Goal: Task Accomplishment & Management: Use online tool/utility

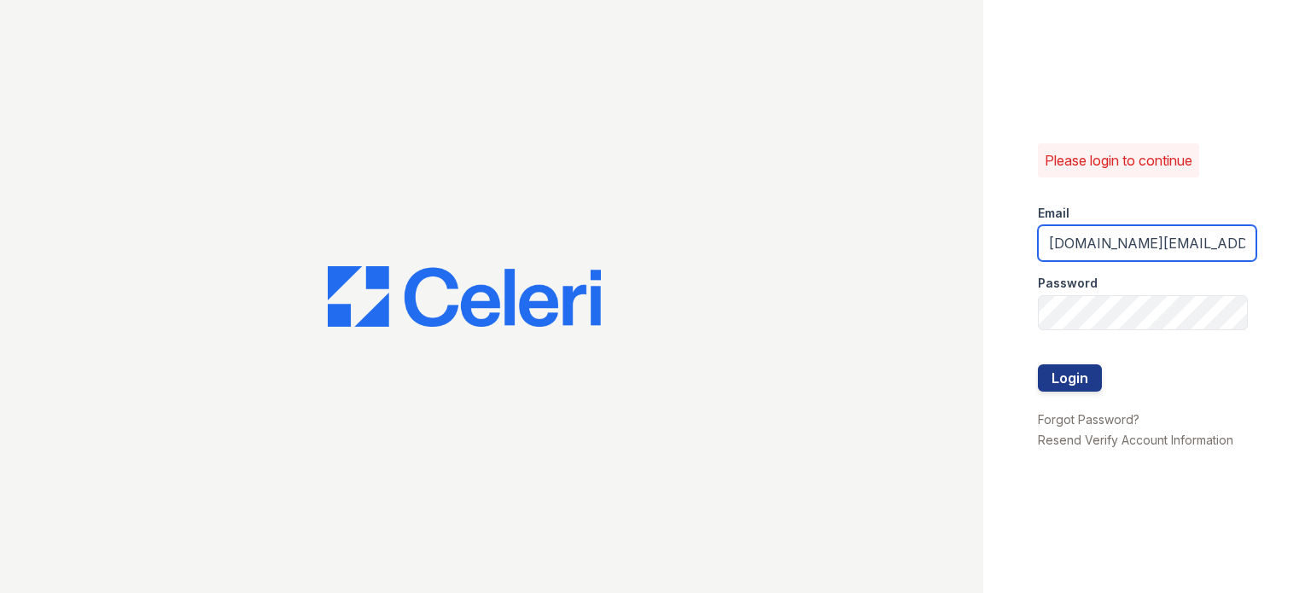
click at [1114, 242] on input "[DOMAIN_NAME][EMAIL_ADDRESS][DOMAIN_NAME]" at bounding box center [1147, 243] width 218 height 36
type input "[DOMAIN_NAME][EMAIL_ADDRESS][DOMAIN_NAME]"
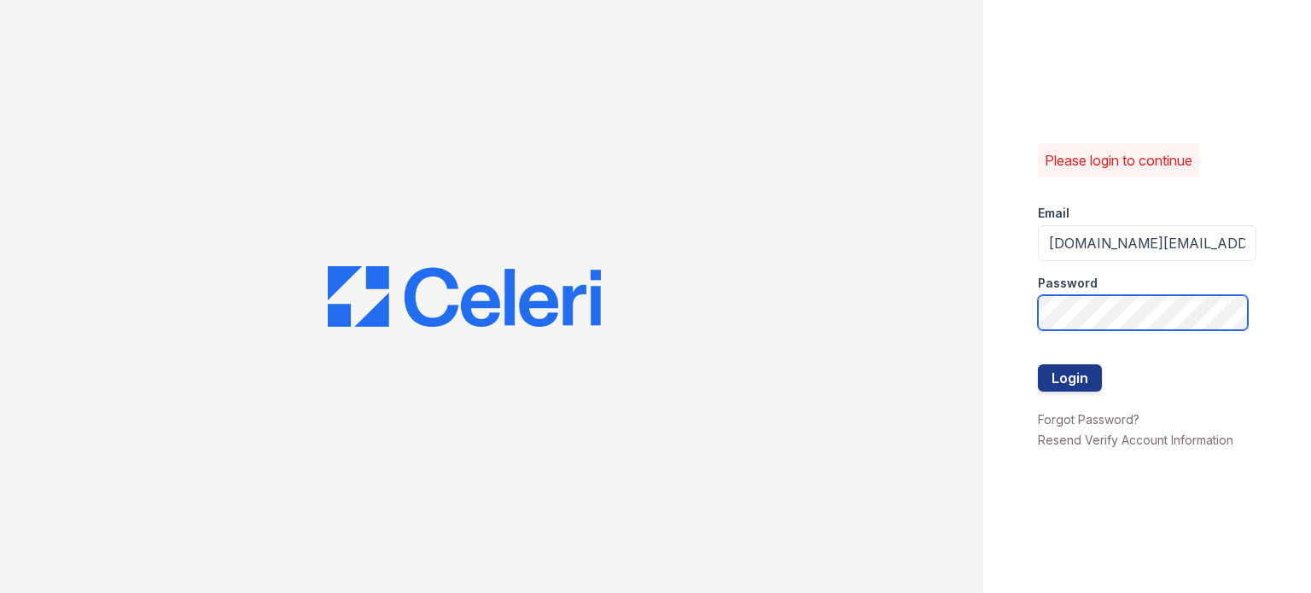
click at [1038, 364] on button "Login" at bounding box center [1070, 377] width 64 height 27
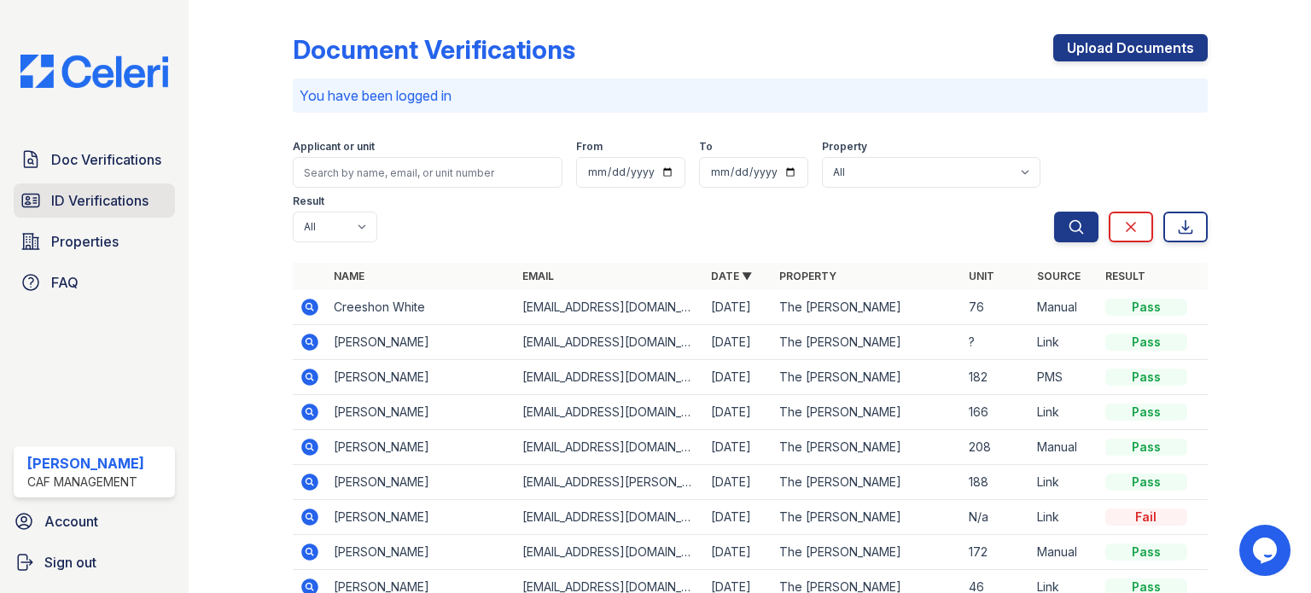
click at [102, 212] on link "ID Verifications" at bounding box center [94, 200] width 161 height 34
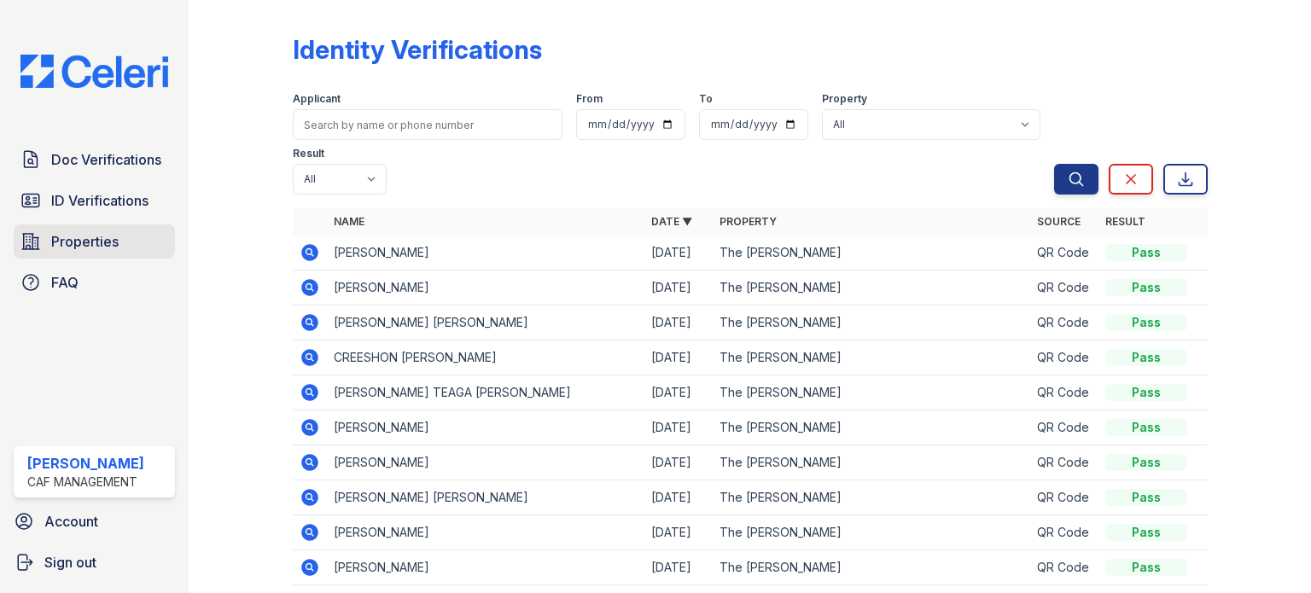
click at [132, 242] on link "Properties" at bounding box center [94, 241] width 161 height 34
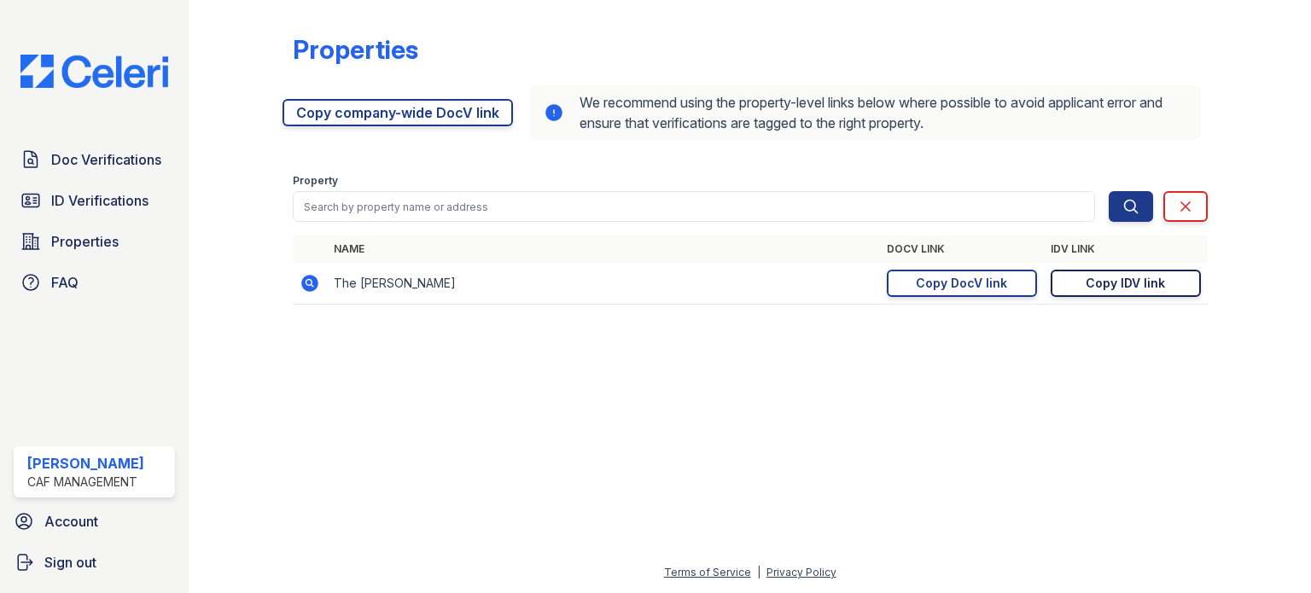
click at [1123, 287] on div "Copy IDV link" at bounding box center [1124, 283] width 79 height 17
click at [345, 125] on link "Copy company-wide DocV link" at bounding box center [397, 112] width 230 height 27
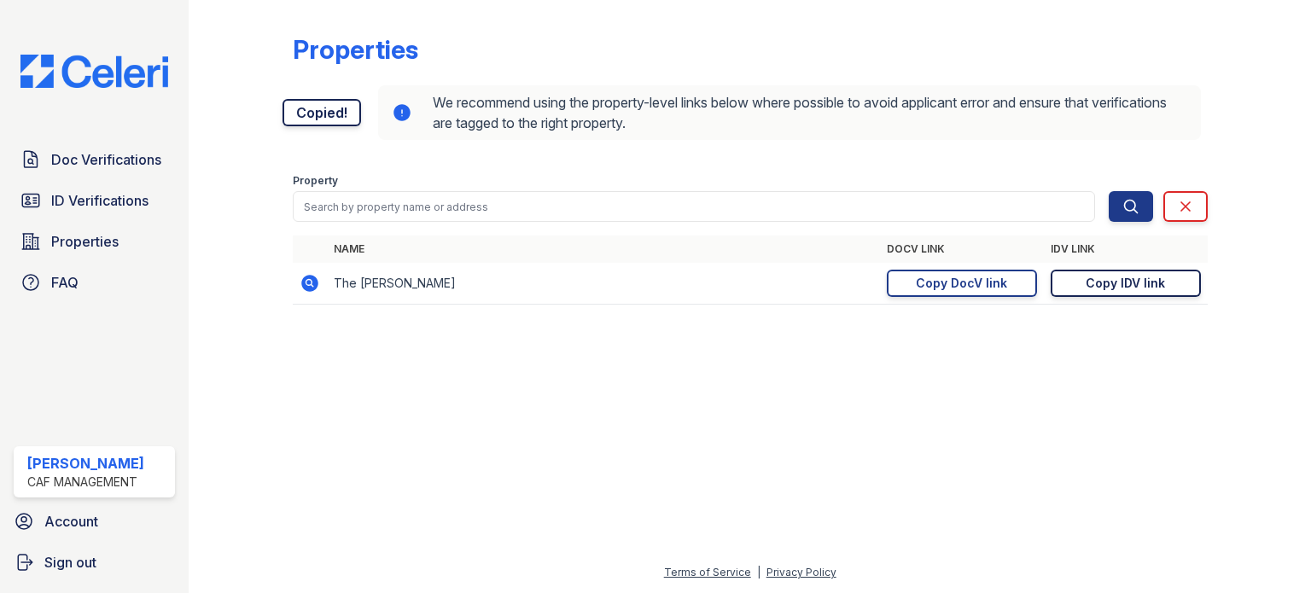
click at [345, 125] on link "Copied!" at bounding box center [321, 112] width 78 height 27
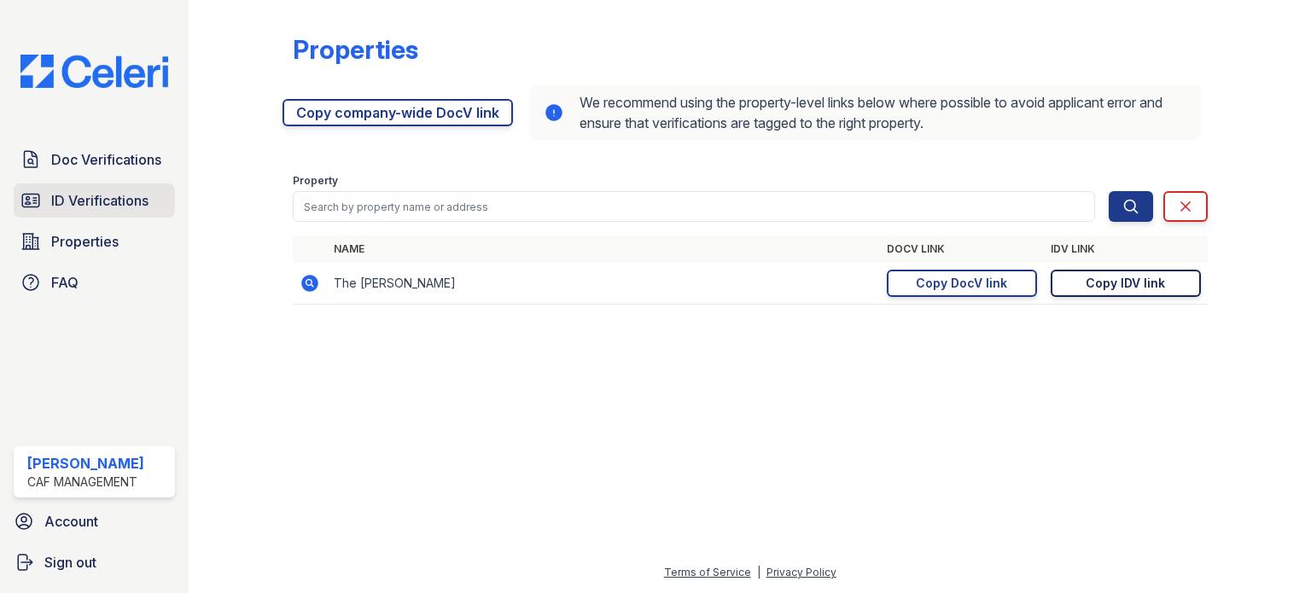
click at [115, 193] on span "ID Verifications" at bounding box center [99, 200] width 97 height 20
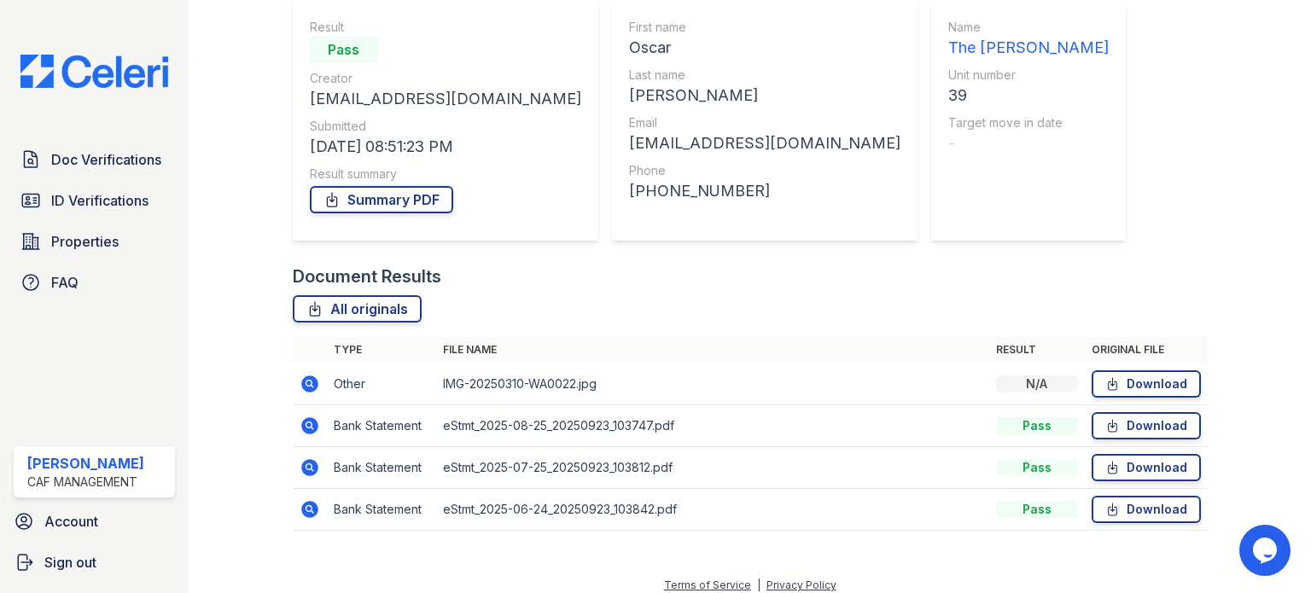
scroll to position [167, 0]
